Goal: Task Accomplishment & Management: Manage account settings

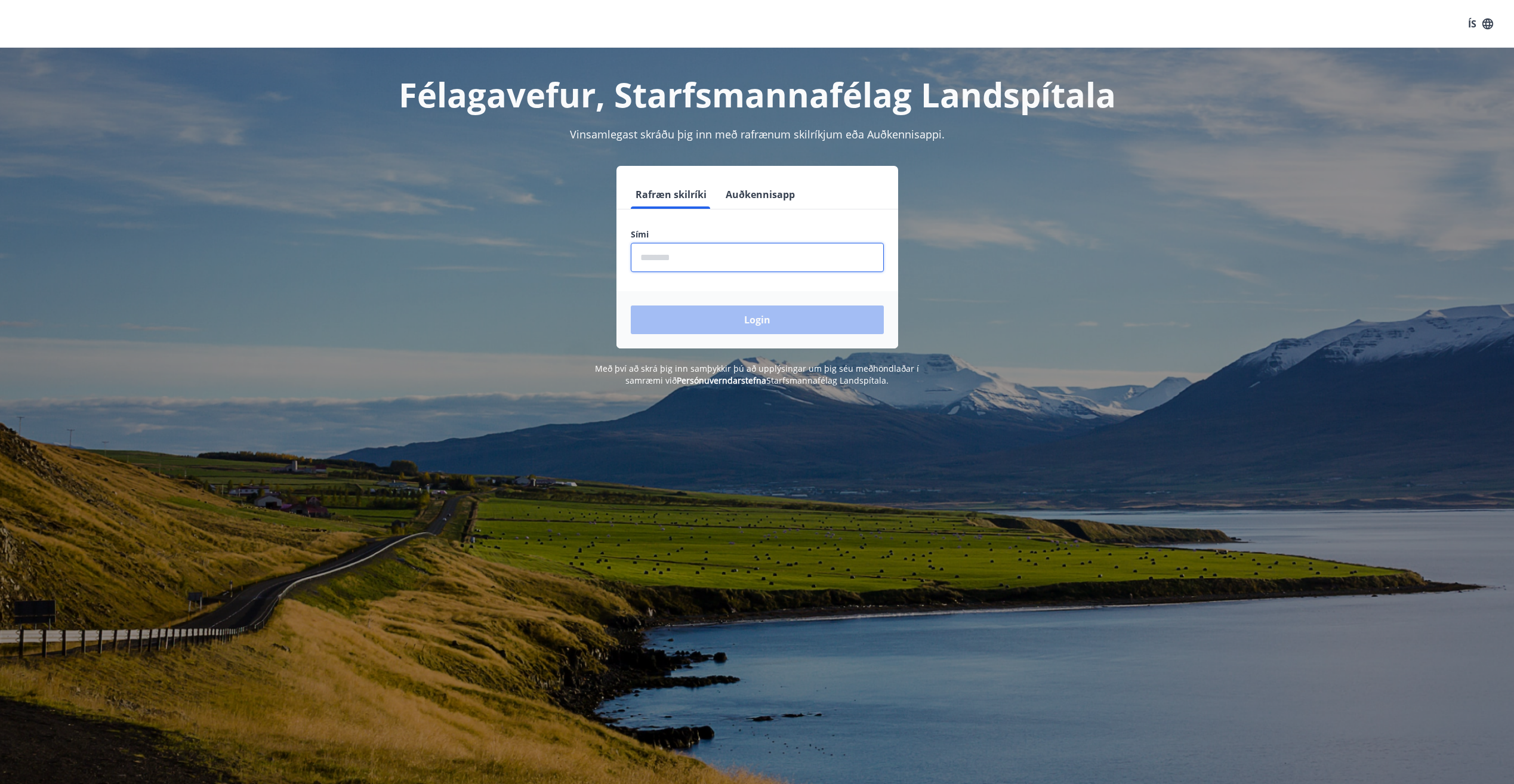
click at [672, 265] on input "phone" at bounding box center [758, 257] width 253 height 29
type input "********"
click at [755, 322] on button "Login" at bounding box center [758, 320] width 253 height 28
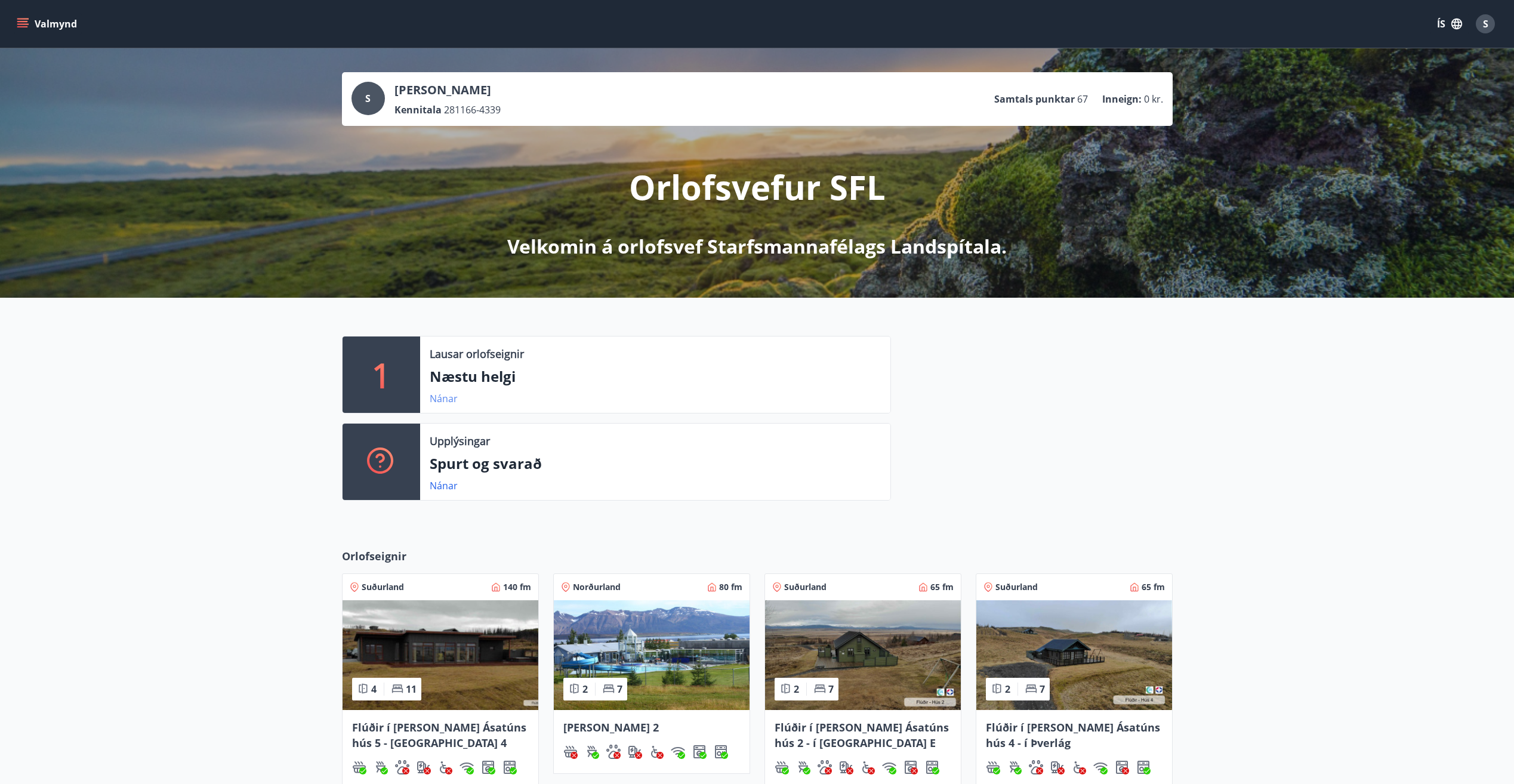
click at [441, 403] on link "Nánar" at bounding box center [444, 399] width 28 height 13
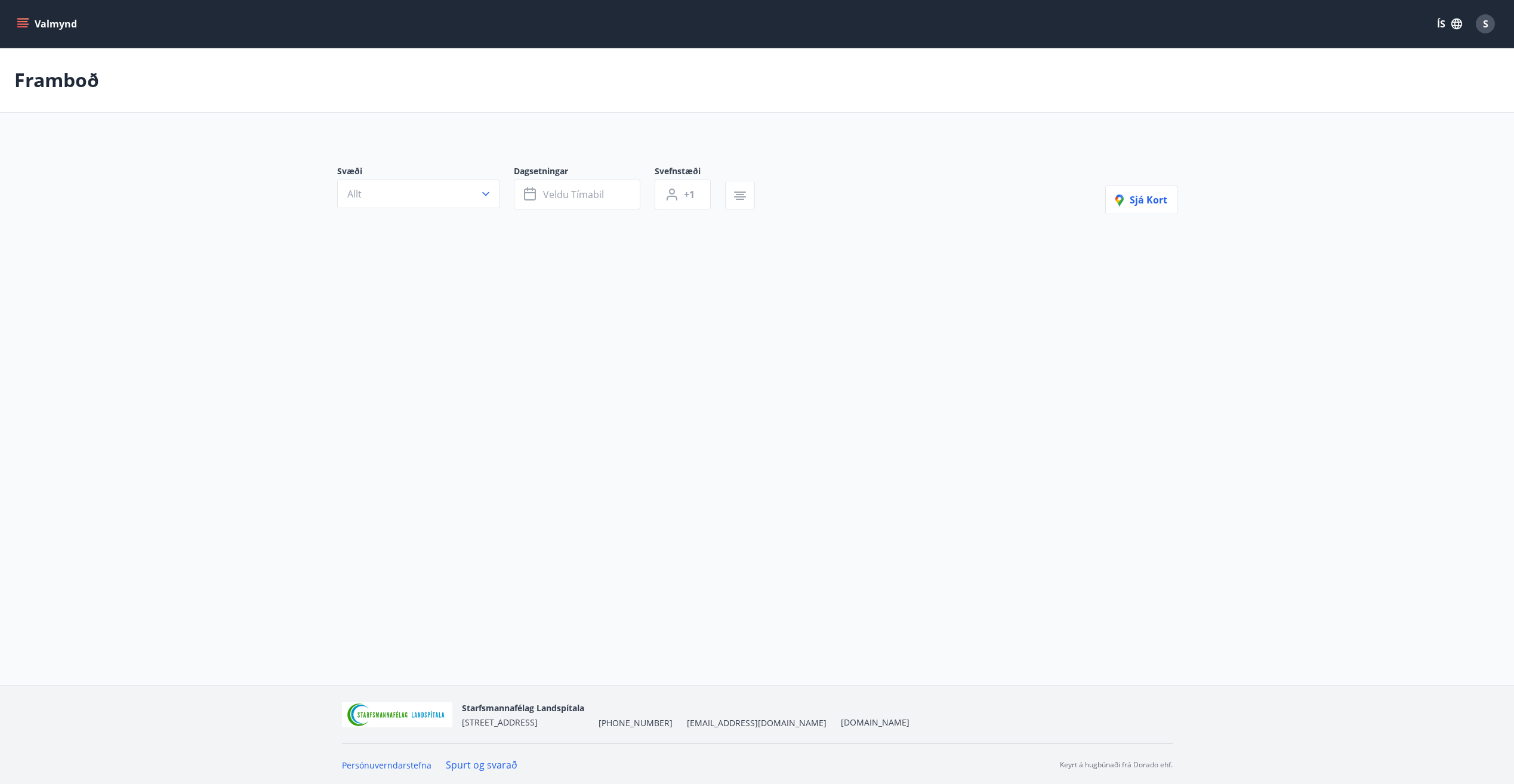
type input "*"
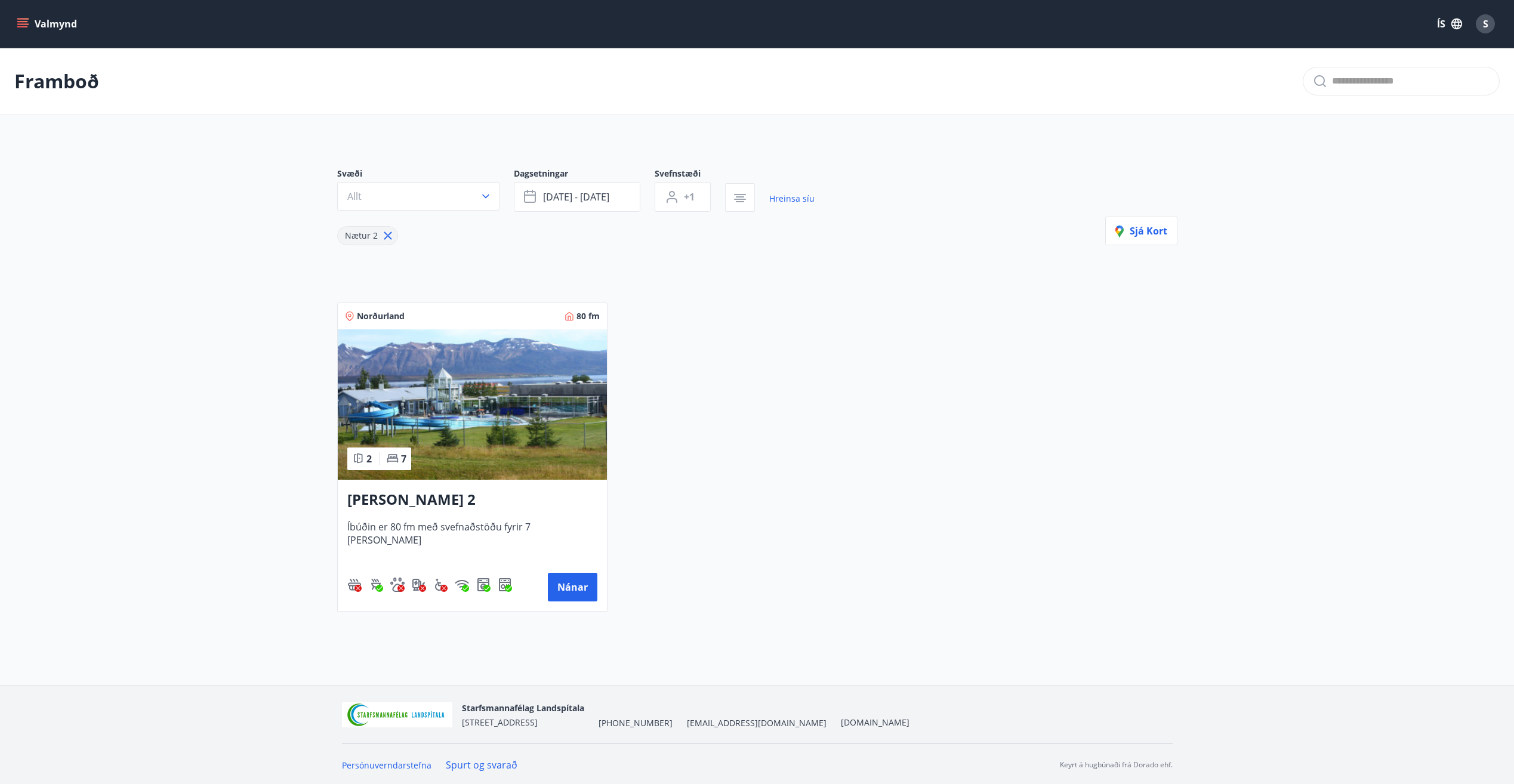
click at [1489, 27] on div "S" at bounding box center [1486, 24] width 19 height 19
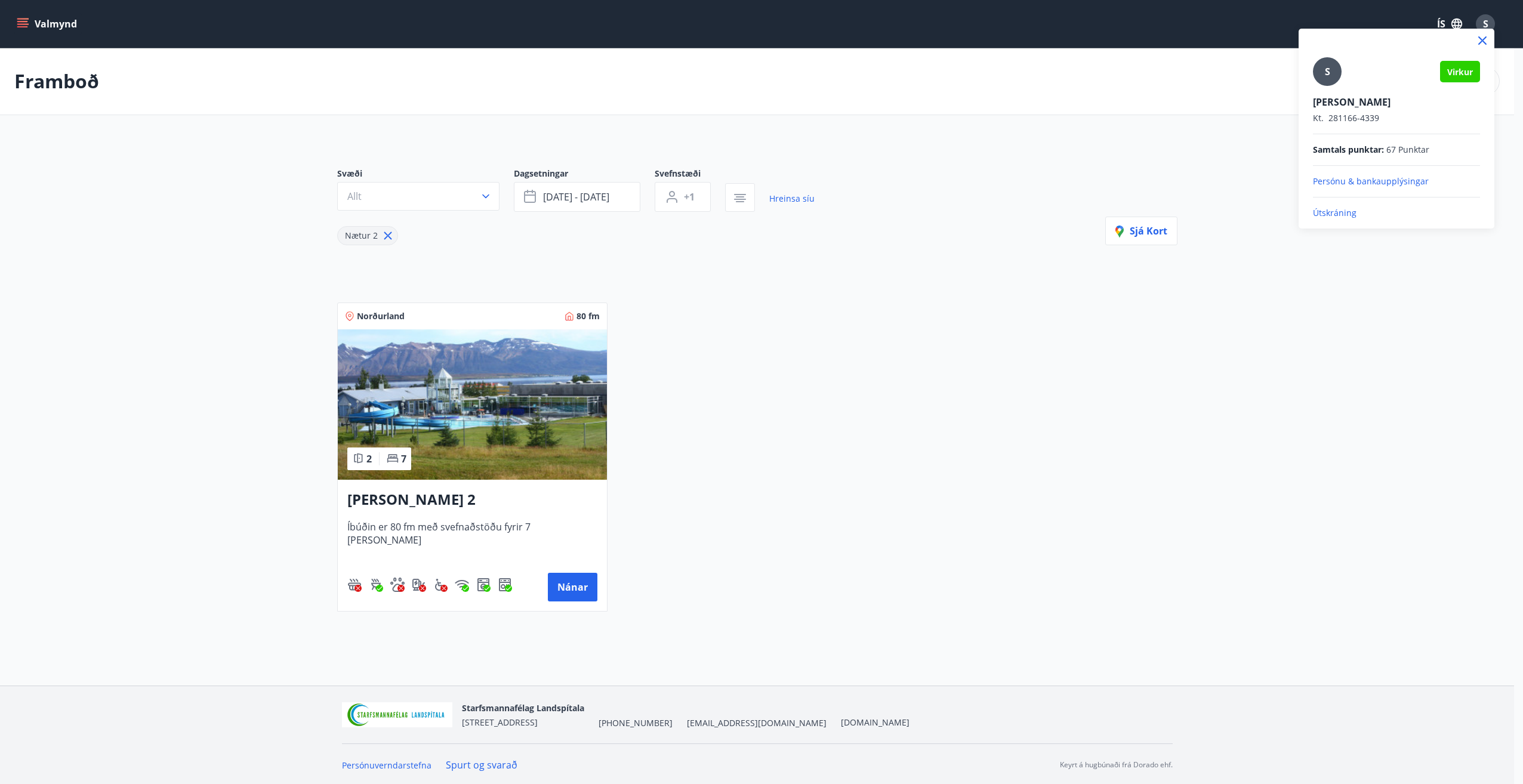
drag, startPoint x: 1343, startPoint y: 208, endPoint x: 1359, endPoint y: 206, distance: 16.1
click at [1342, 208] on p "Útskráning" at bounding box center [1396, 213] width 167 height 12
